Goal: Information Seeking & Learning: Learn about a topic

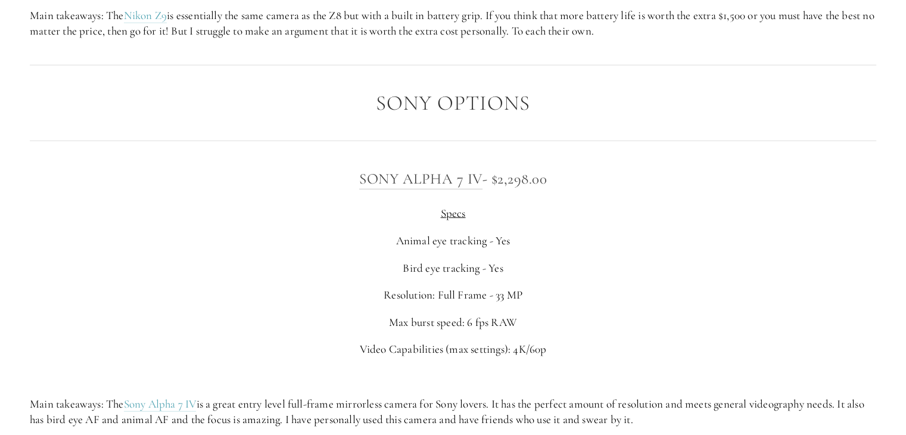
scroll to position [2931, 0]
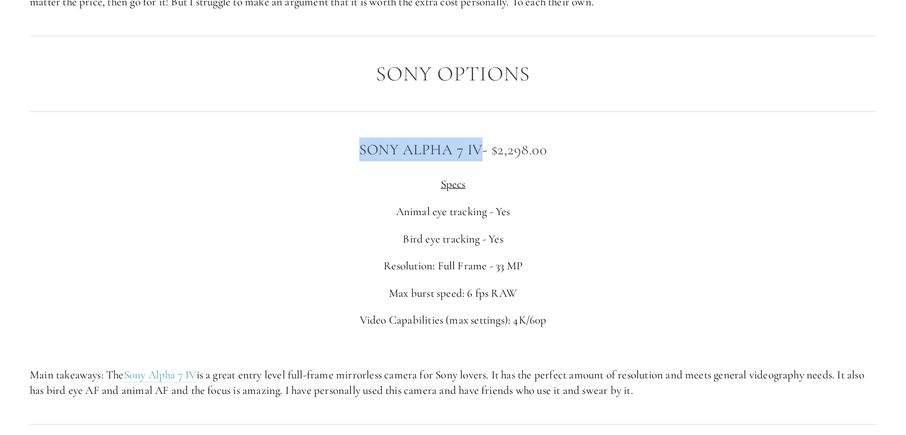
drag, startPoint x: 354, startPoint y: 154, endPoint x: 480, endPoint y: 148, distance: 126.4
click at [480, 148] on h3 "Sony Alpha 7 IV - $2,298.00" at bounding box center [453, 150] width 846 height 24
copy link "Sony Alpha 7 IV"
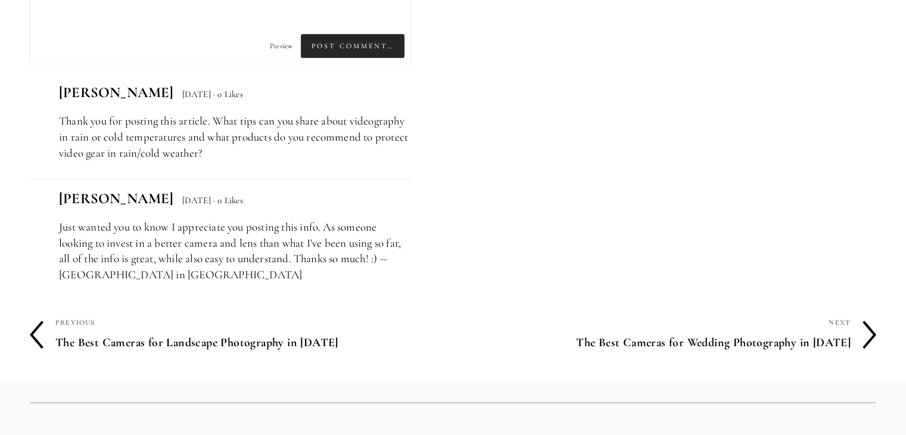
scroll to position [5837, 0]
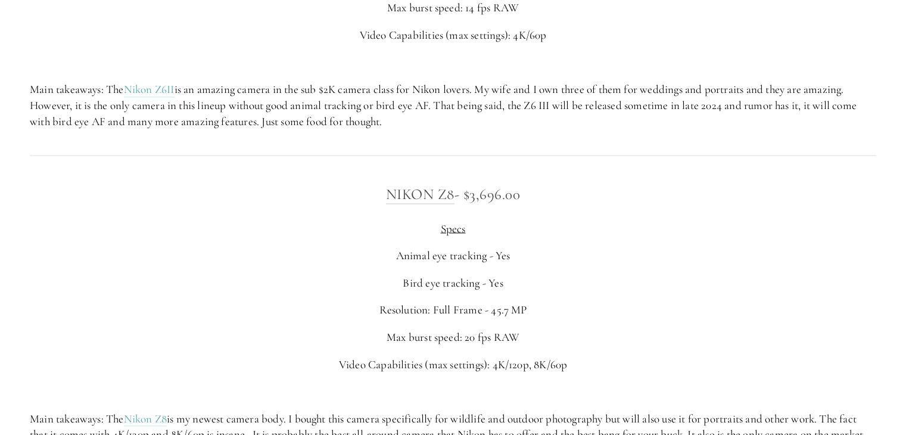
scroll to position [2192, 0]
